Goal: Go to known website: Go to known website

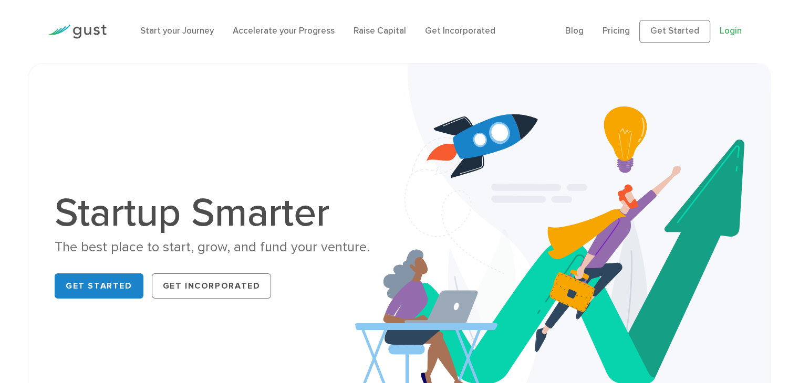
click at [724, 27] on link "Login" at bounding box center [730, 31] width 22 height 11
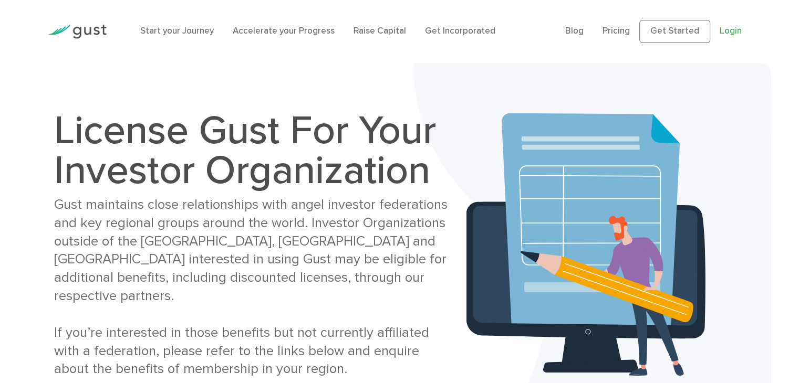
click at [728, 30] on link "Login" at bounding box center [730, 31] width 22 height 11
